Goal: Task Accomplishment & Management: Complete application form

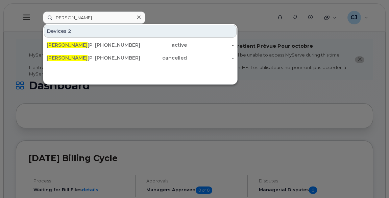
drag, startPoint x: 89, startPoint y: 19, endPoint x: 0, endPoint y: 14, distance: 88.7
click at [38, 14] on div "[PERSON_NAME] 2 [PERSON_NAME] [PHONE_NUMBER] active - [PERSON_NAME] [PHONE_NUMB…" at bounding box center [156, 17] width 236 height 12
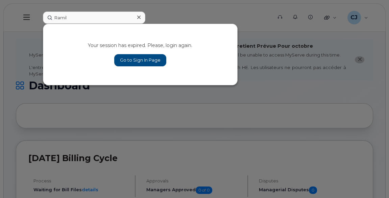
type input "Ramil"
click at [128, 61] on link "Go to Sign In Page" at bounding box center [140, 60] width 52 height 12
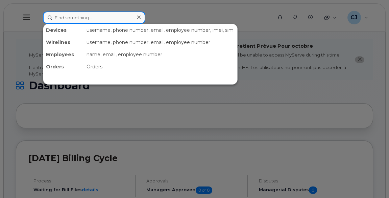
click at [96, 20] on input at bounding box center [94, 17] width 102 height 12
paste input "Ramil"
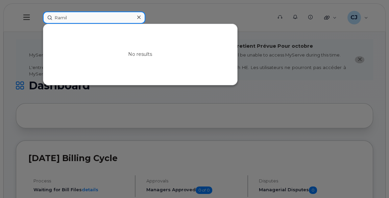
paste input "Pasca"
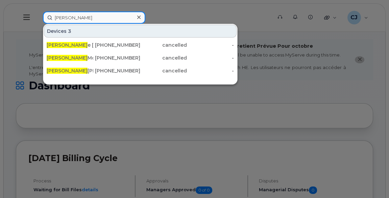
paste input "[PERSON_NAME]"
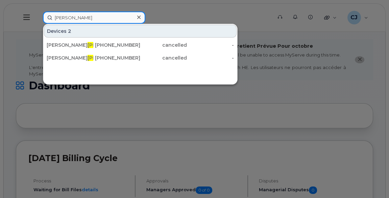
paste input "[PERSON_NAME]"
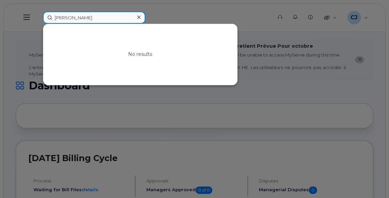
paste input "[PERSON_NAME]"
type input "[PERSON_NAME]"
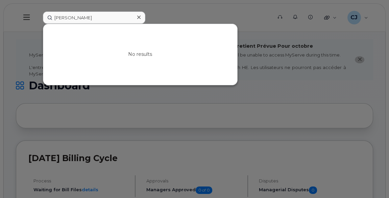
click at [139, 17] on icon at bounding box center [138, 17] width 3 height 3
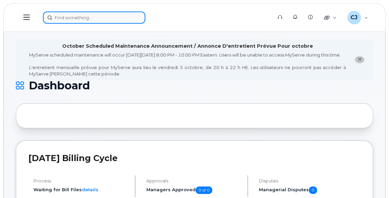
click at [93, 19] on input at bounding box center [94, 17] width 102 height 12
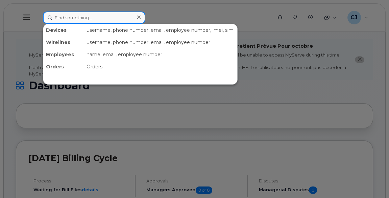
paste input "Lebrun"
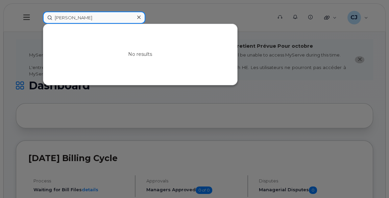
paste input "lond"
click at [82, 21] on input "Leblond" at bounding box center [94, 17] width 102 height 12
paste input "Johanne"
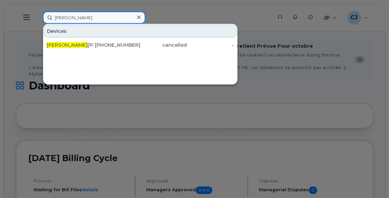
drag, startPoint x: 86, startPoint y: 11, endPoint x: 110, endPoint y: 36, distance: 34.5
click at [110, 24] on div "Johanne Devices Johanne Barsalou 438-356-5650 cancelled -" at bounding box center [155, 17] width 225 height 12
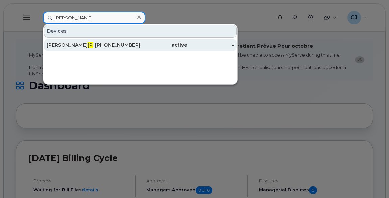
type input "vachon"
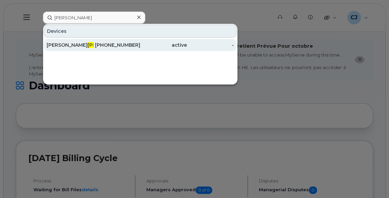
click at [90, 45] on div "Jacques Vachon" at bounding box center [70, 45] width 47 height 7
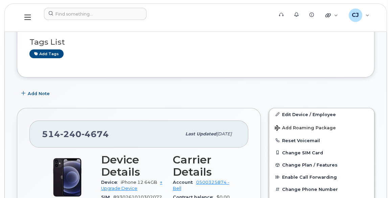
scroll to position [184, 0]
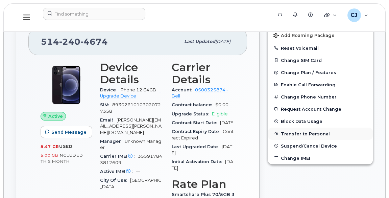
click at [315, 132] on button "Transfer to Personal" at bounding box center [320, 134] width 105 height 12
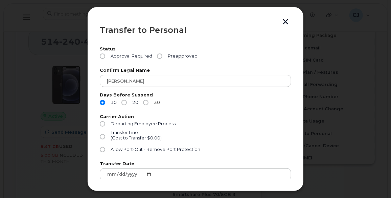
click at [147, 101] on input "30" at bounding box center [145, 102] width 5 height 5
radio input "true"
click at [162, 55] on label "Preapproved" at bounding box center [177, 55] width 41 height 5
click at [162, 55] on input "Preapproved" at bounding box center [159, 55] width 5 height 5
radio input "true"
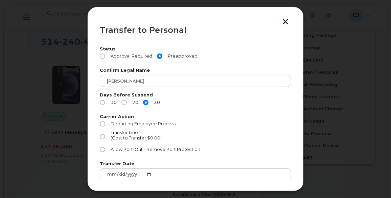
click at [102, 123] on input "Departing Employee Process" at bounding box center [102, 123] width 5 height 5
radio input "true"
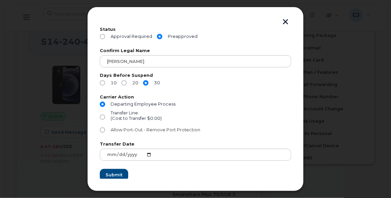
scroll to position [27, 0]
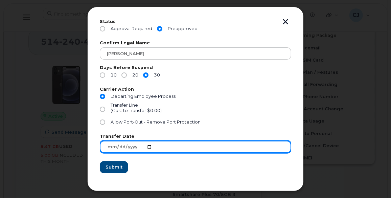
click at [147, 146] on input "2025-09-24" at bounding box center [195, 147] width 191 height 12
type input "2025-09-25"
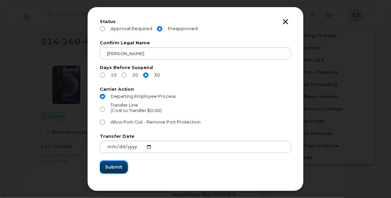
click at [115, 165] on span "Submit" at bounding box center [113, 167] width 17 height 6
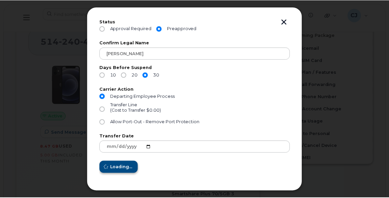
scroll to position [0, 0]
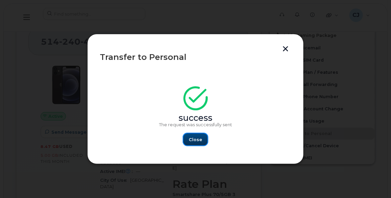
click at [199, 140] on span "Close" at bounding box center [196, 139] width 14 height 6
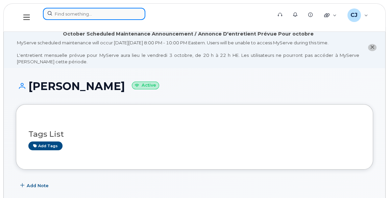
click at [97, 17] on input at bounding box center [94, 14] width 102 height 12
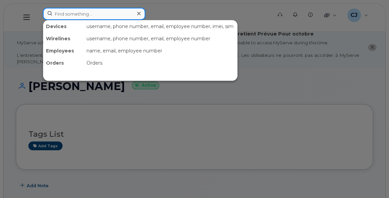
paste input "Lepage"
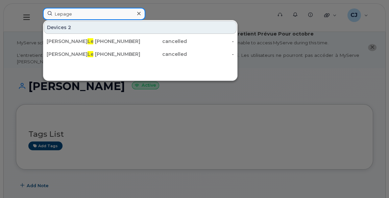
type input "Lepage"
